Goal: Information Seeking & Learning: Learn about a topic

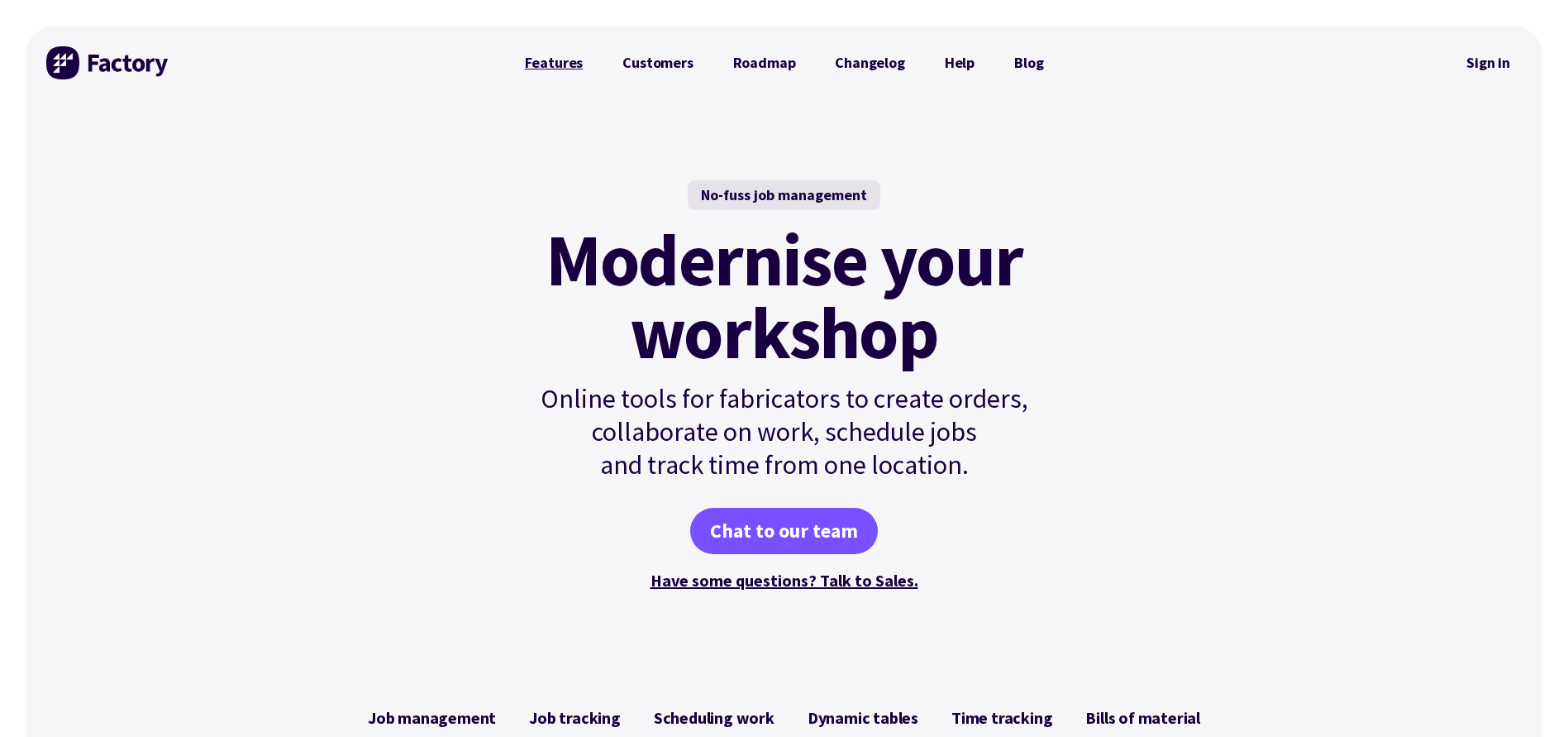
click at [564, 62] on link "Features" at bounding box center [553, 62] width 98 height 33
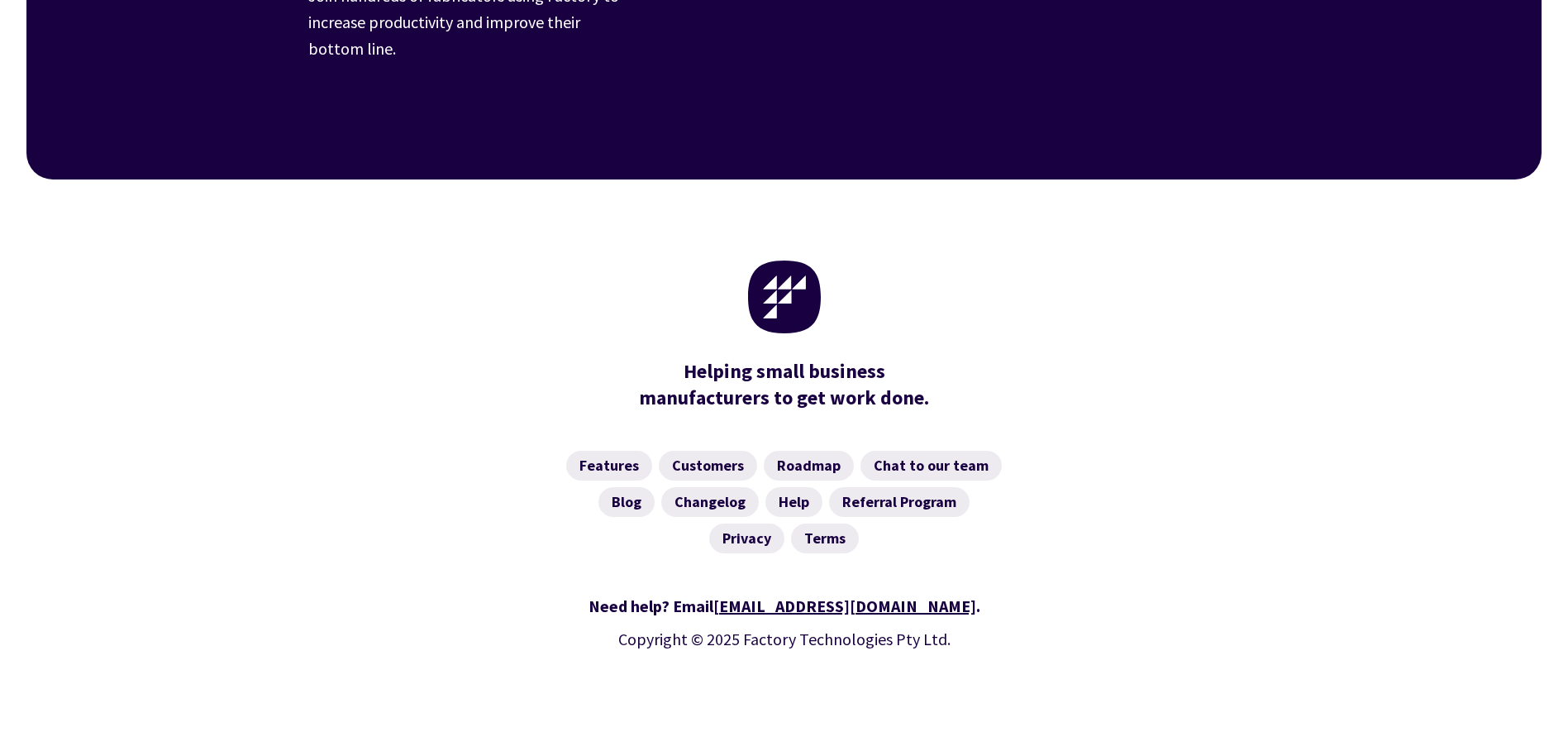
scroll to position [2645, 0]
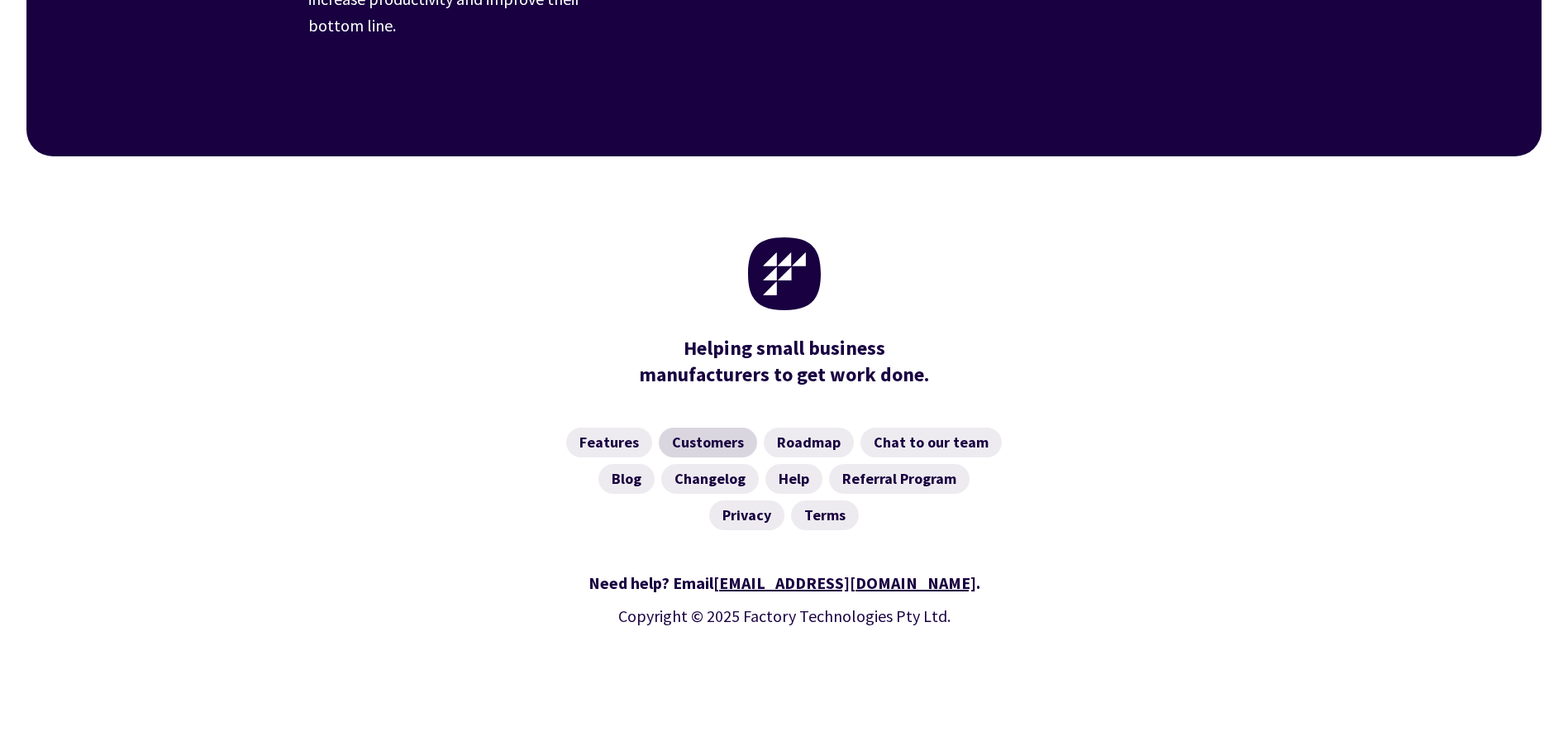
click at [724, 427] on link "Customers" at bounding box center [707, 442] width 98 height 30
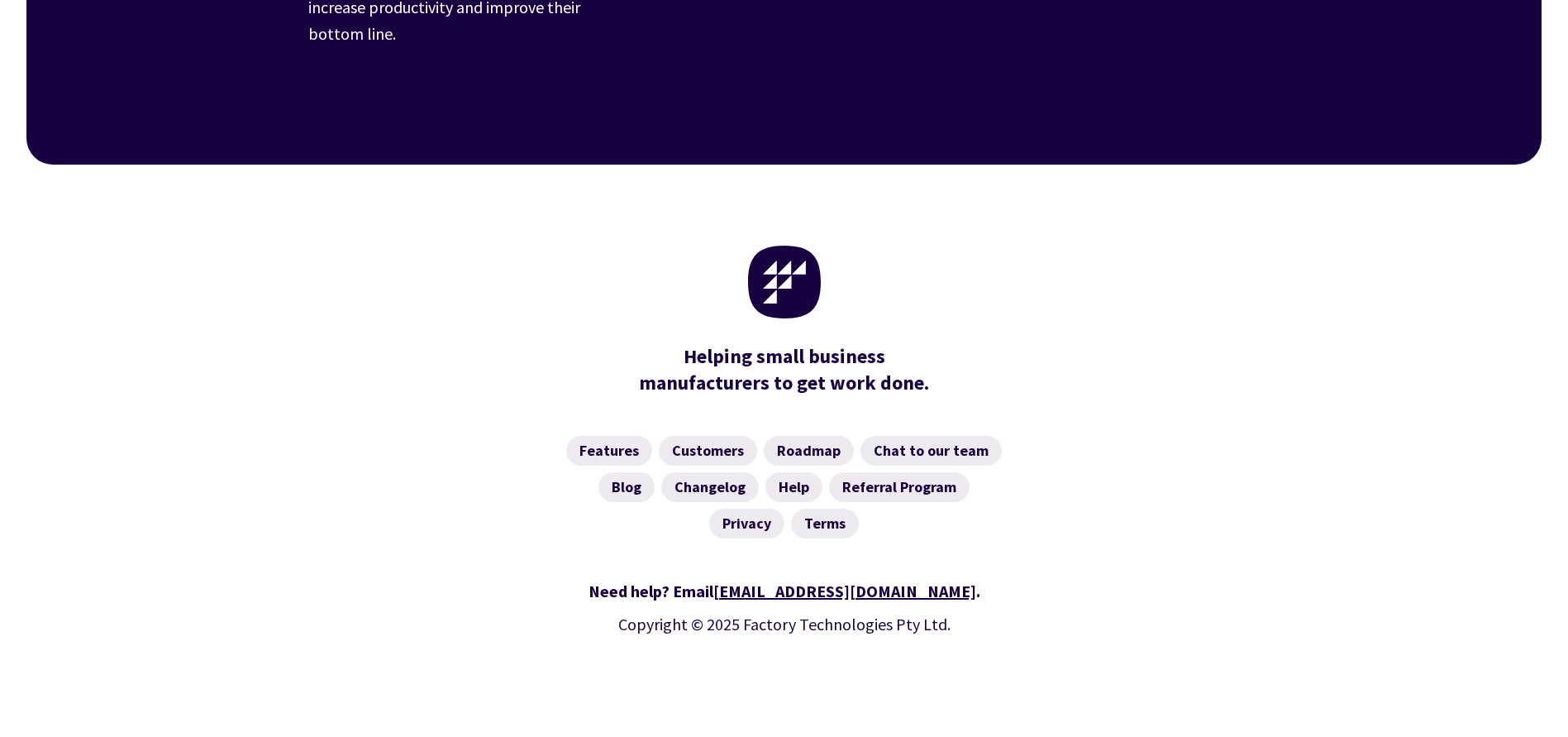
scroll to position [2457, 0]
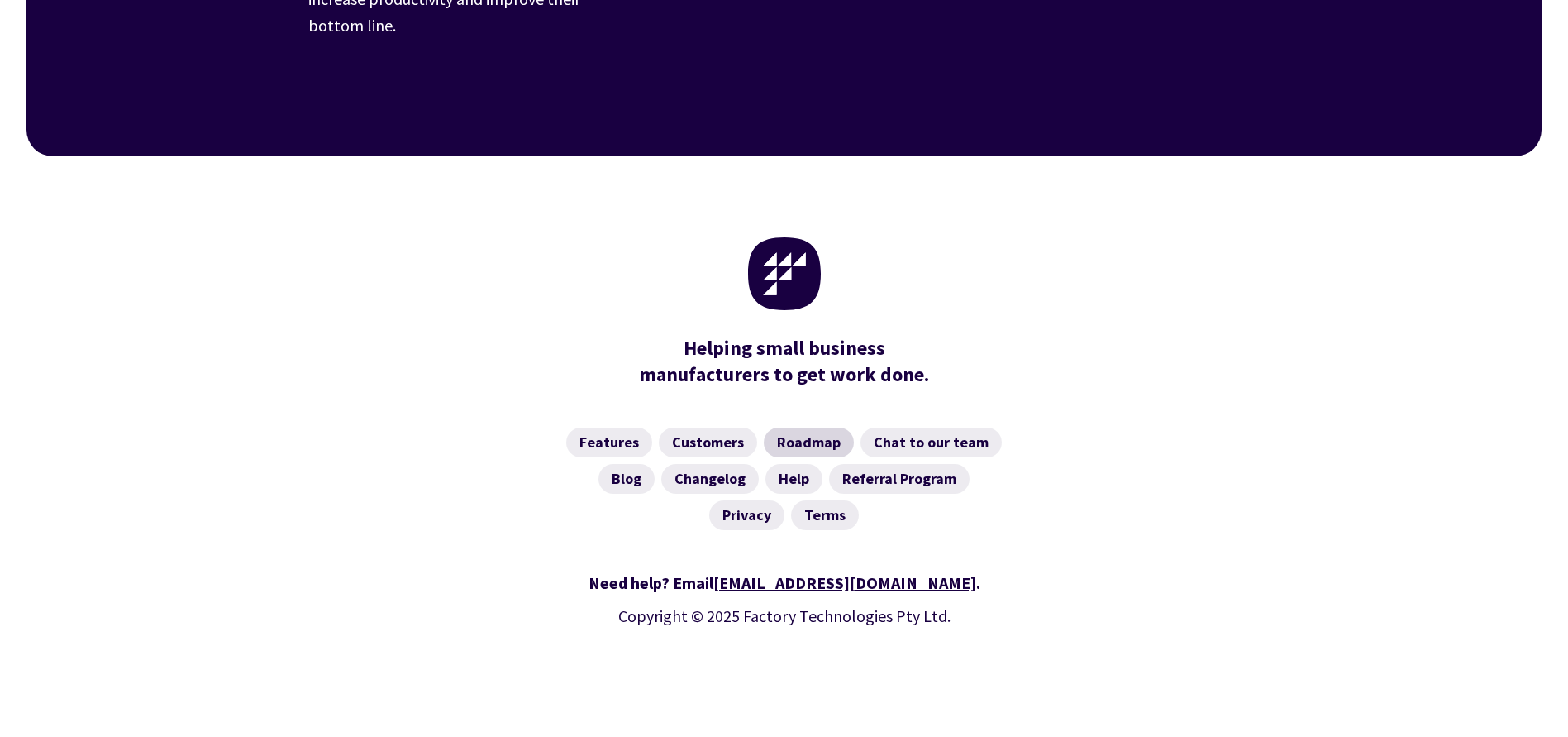
click at [793, 427] on link "Roadmap" at bounding box center [809, 442] width 90 height 30
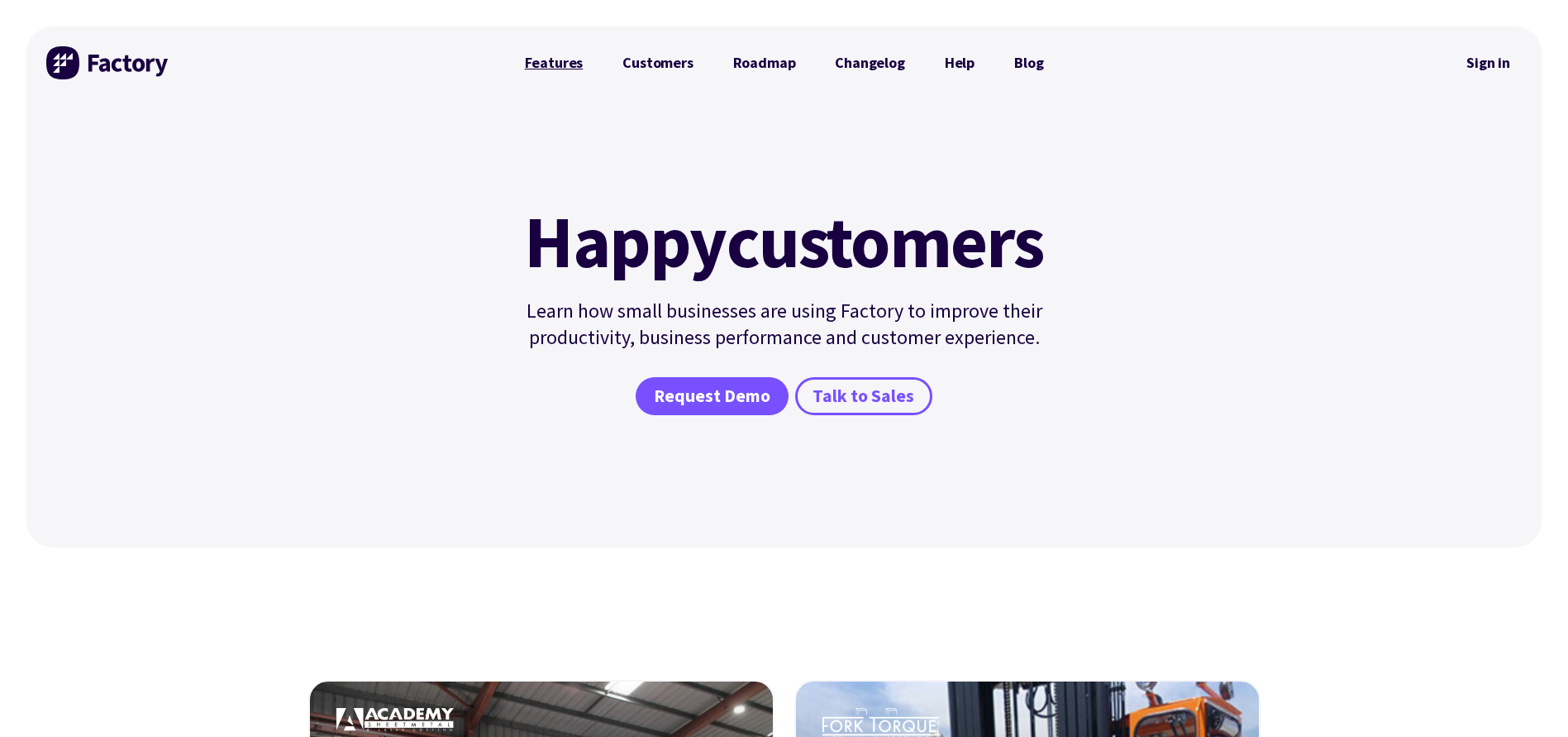
click at [554, 59] on link "Features" at bounding box center [553, 62] width 98 height 33
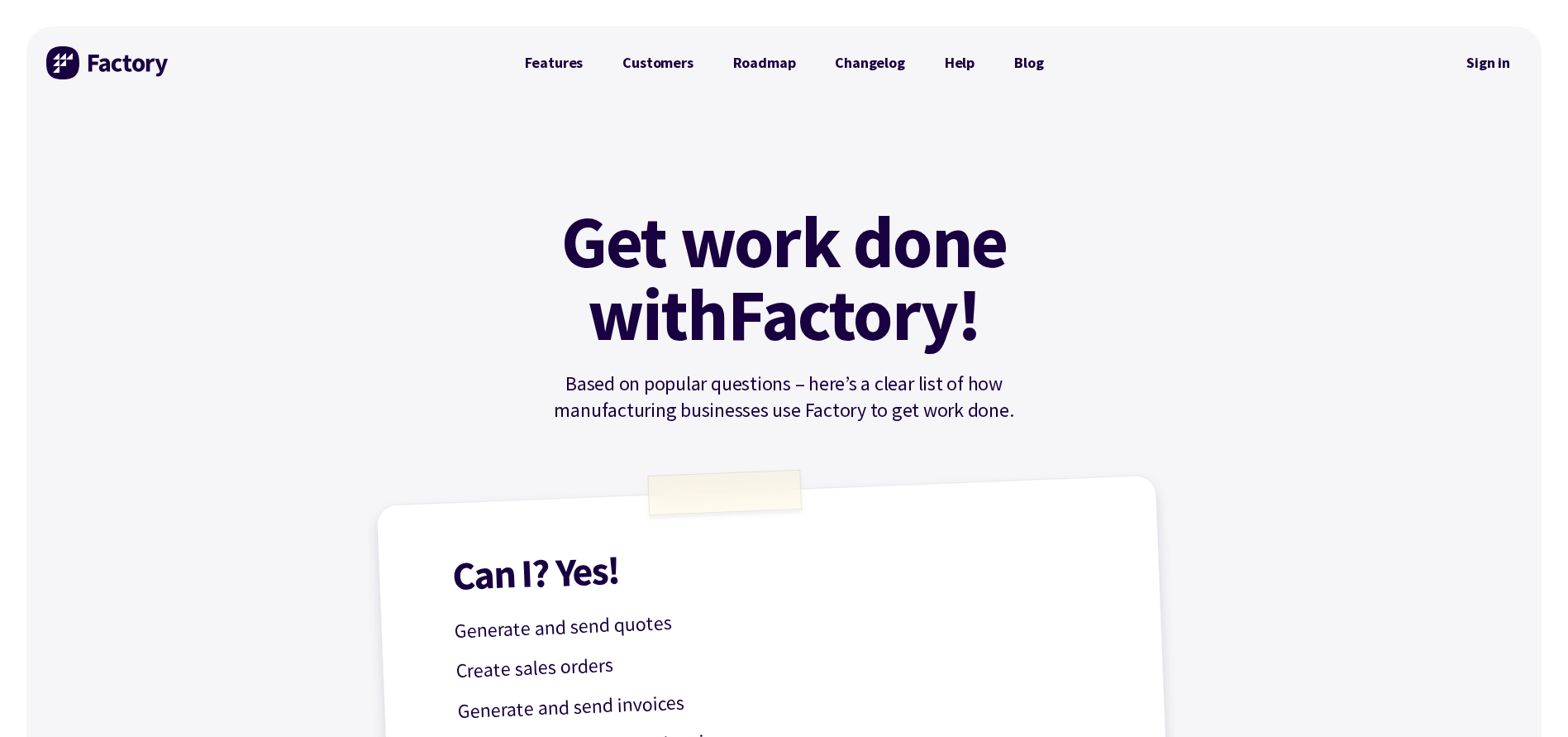
drag, startPoint x: 144, startPoint y: 69, endPoint x: 143, endPoint y: 77, distance: 8.1
click at [144, 69] on img at bounding box center [108, 62] width 124 height 33
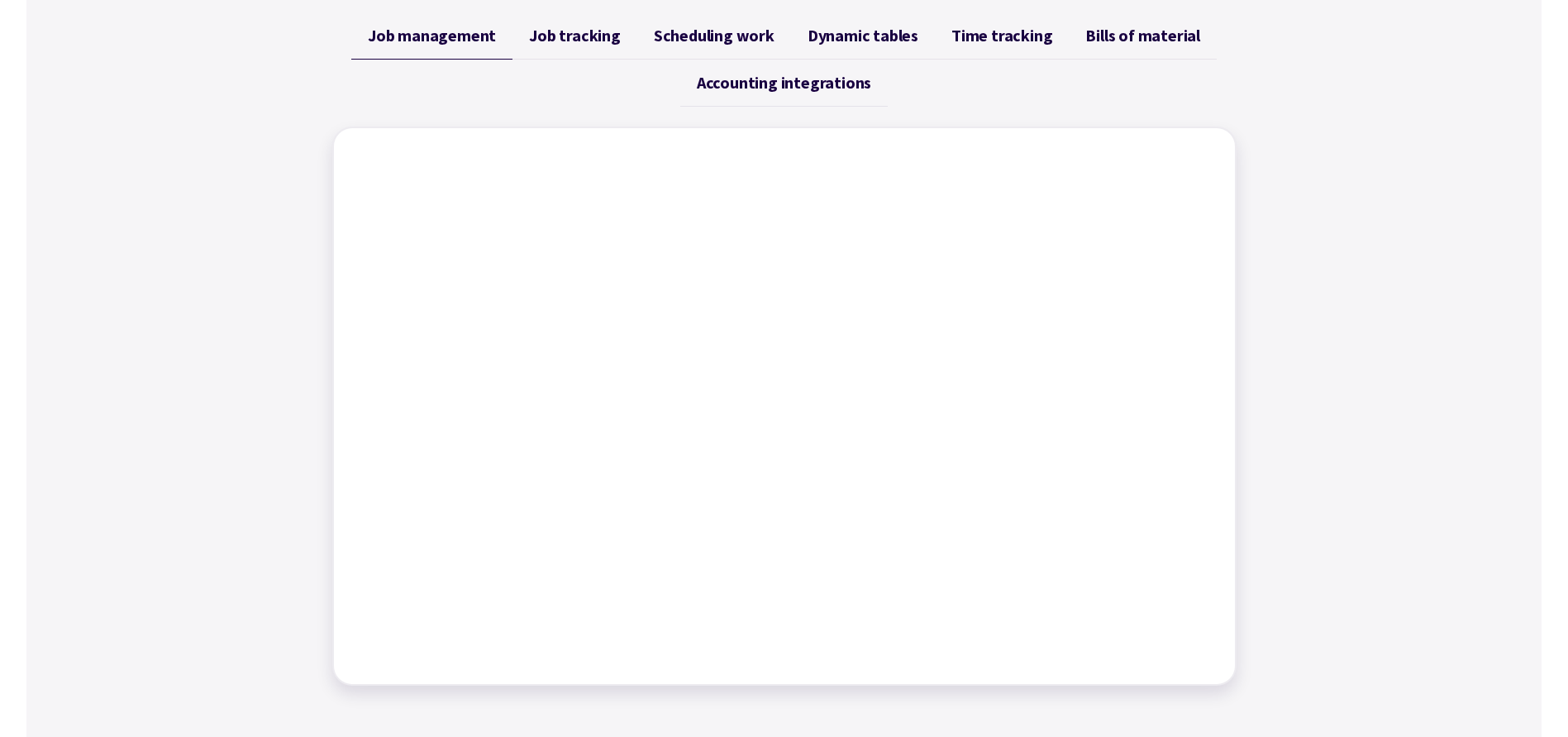
scroll to position [661, 0]
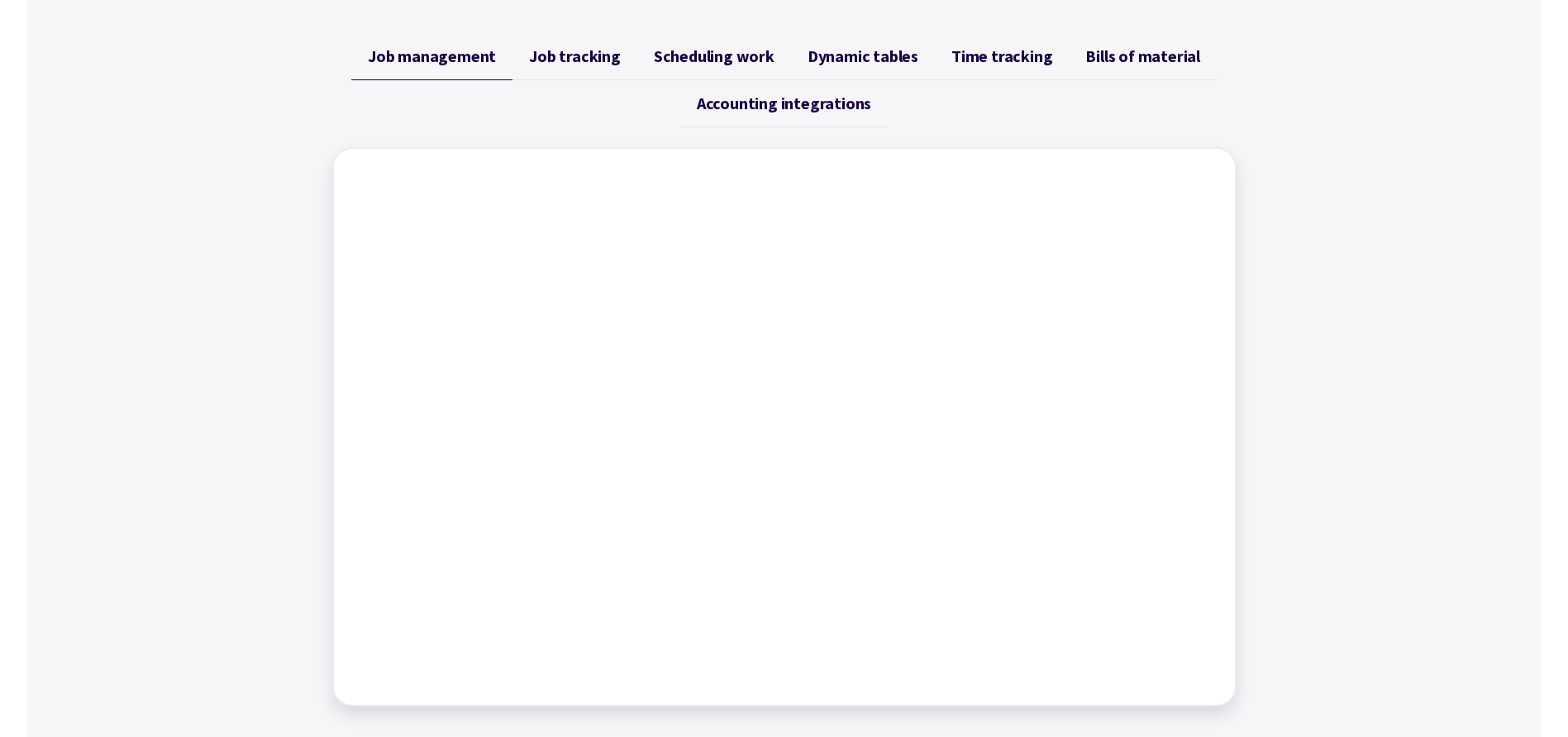
click at [572, 67] on link "Job tracking" at bounding box center [575, 57] width 125 height 47
click at [676, 60] on span "Scheduling work" at bounding box center [714, 56] width 121 height 20
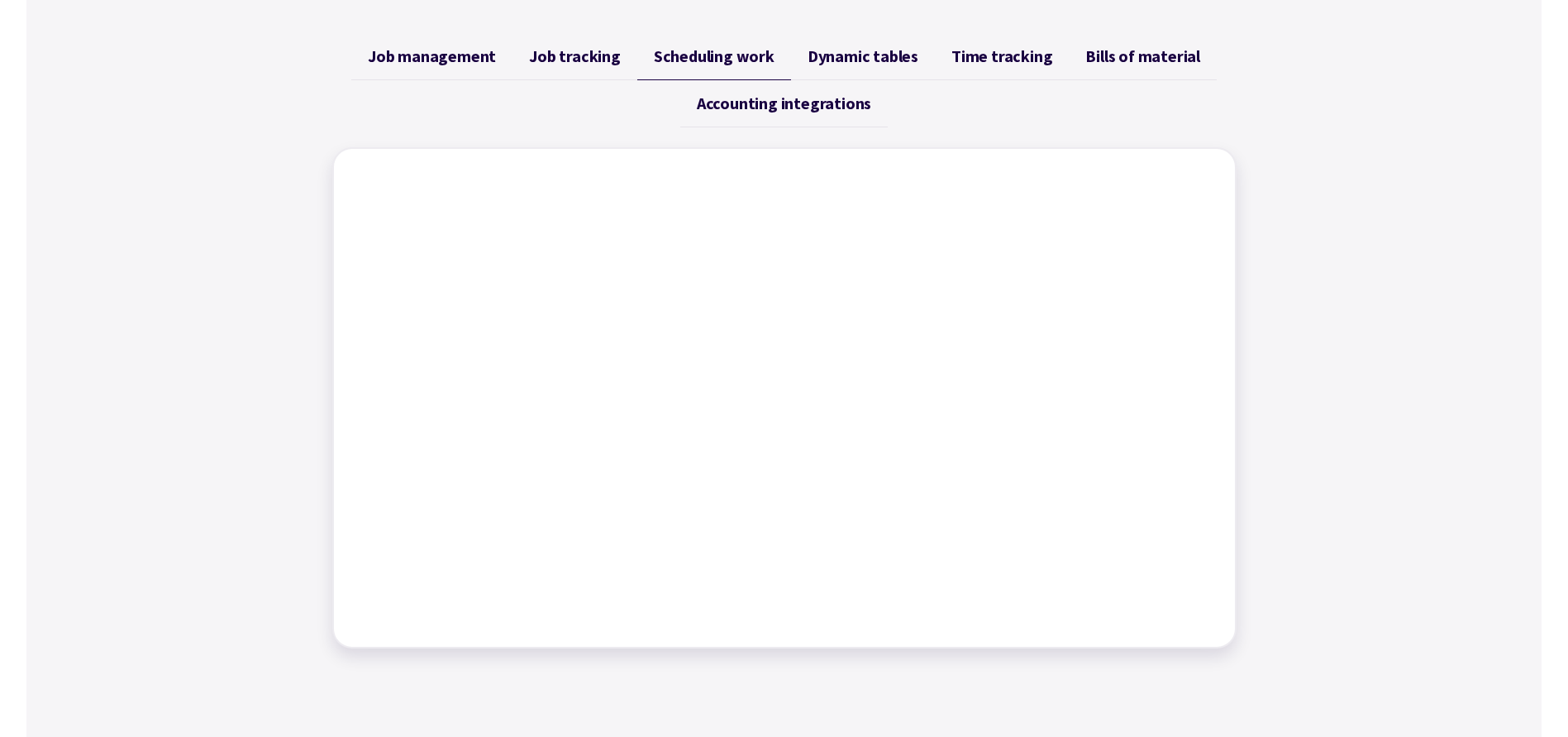
click at [857, 58] on span "Dynamic tables" at bounding box center [863, 56] width 111 height 20
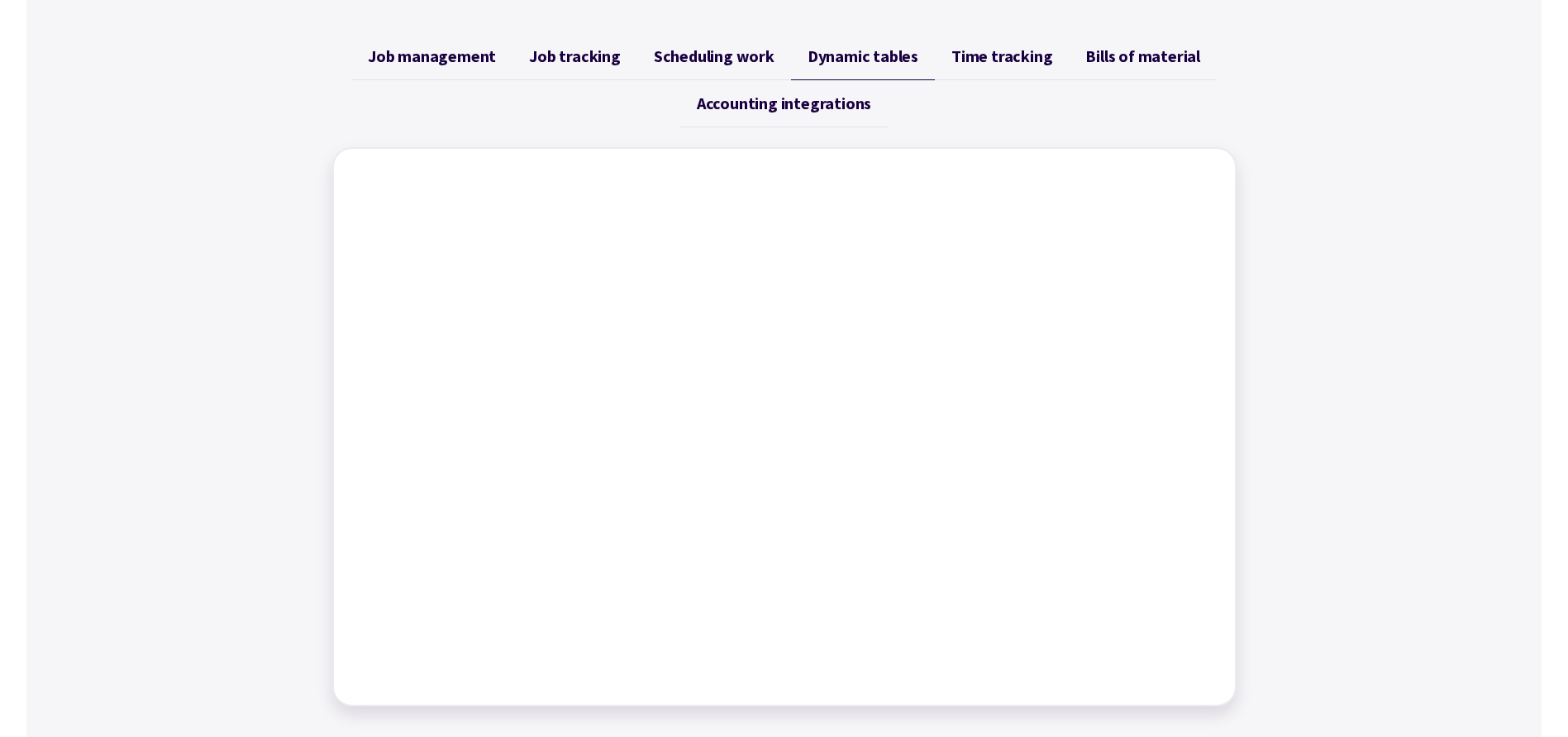
click at [1001, 63] on span "Time tracking" at bounding box center [1002, 56] width 101 height 20
click at [1160, 61] on span "Bills of material" at bounding box center [1143, 56] width 115 height 20
click at [738, 100] on span "Accounting integrations" at bounding box center [784, 103] width 175 height 20
click at [560, 56] on span "Job tracking" at bounding box center [575, 56] width 92 height 20
